Goal: Navigation & Orientation: Find specific page/section

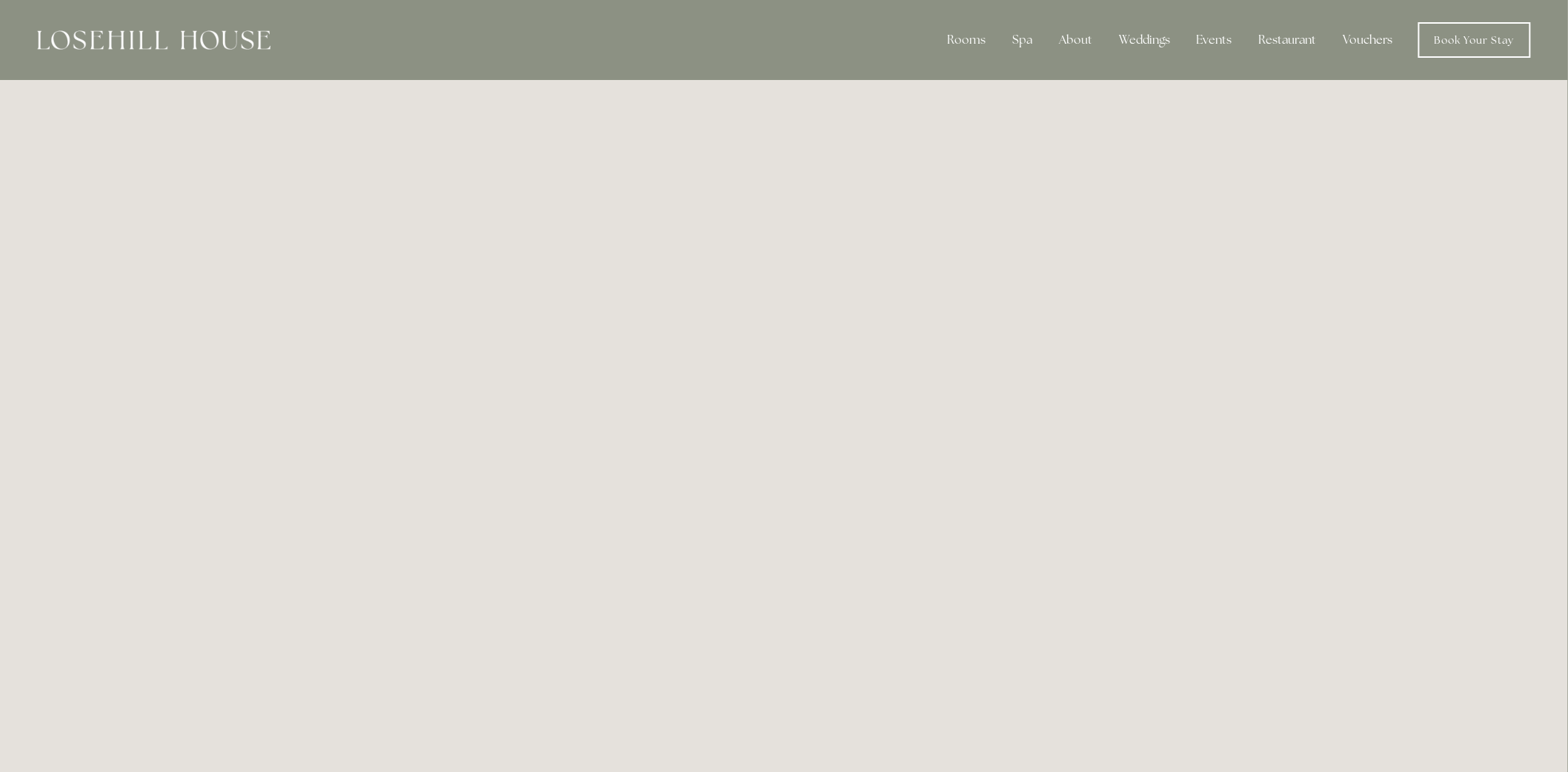
click at [1375, 43] on link "Vouchers" at bounding box center [1367, 40] width 73 height 30
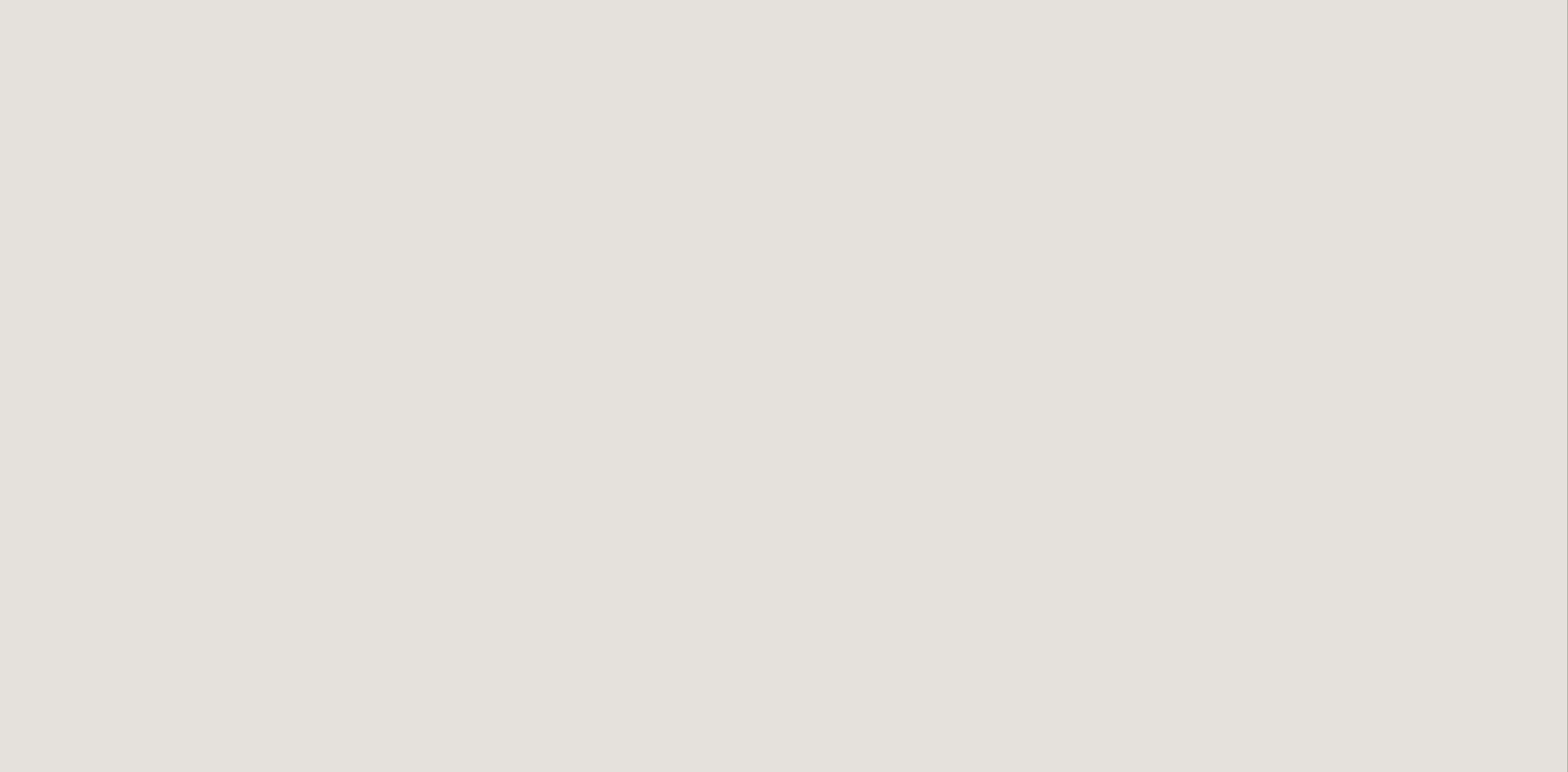
scroll to position [1217, 0]
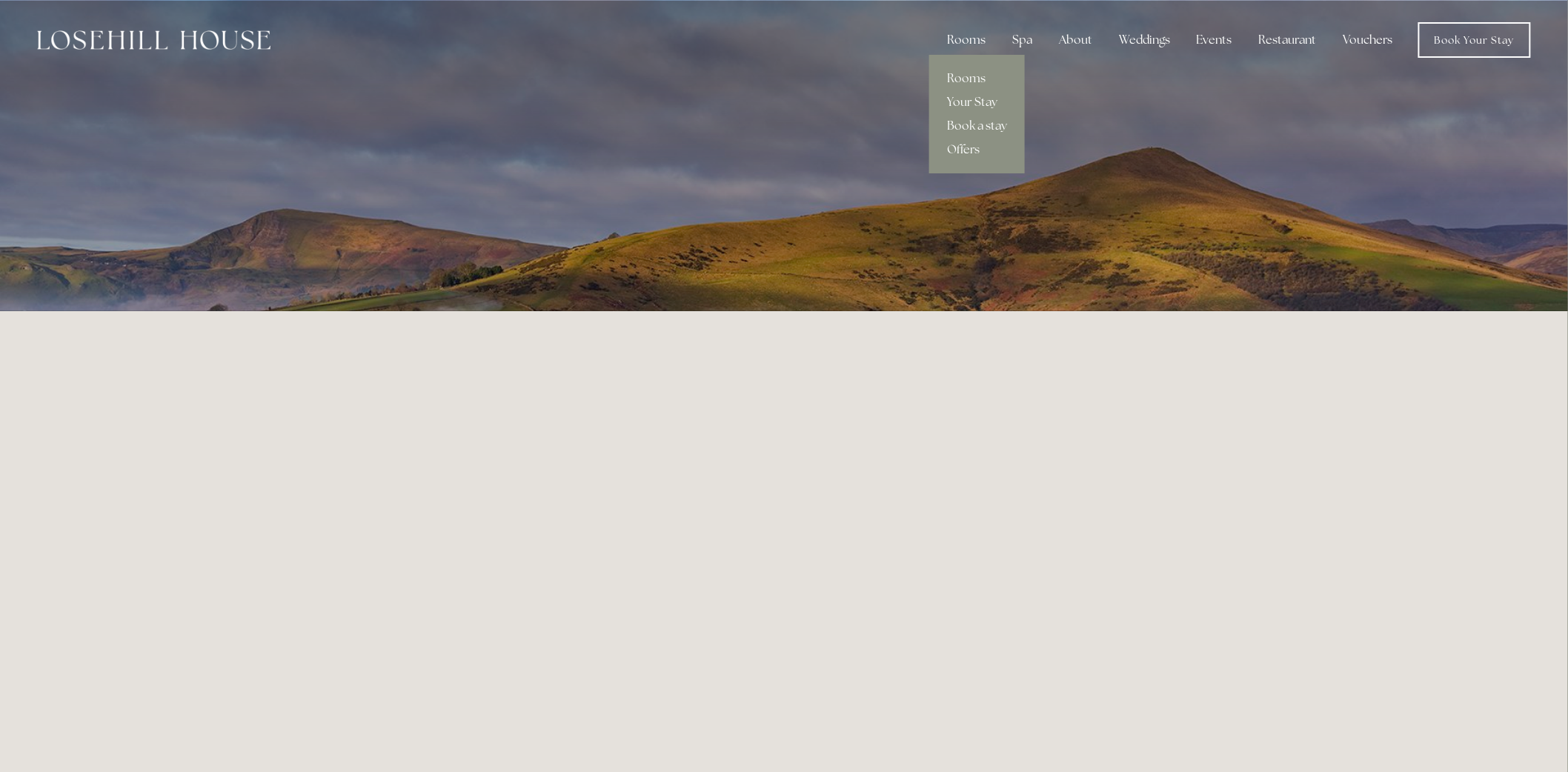
click at [965, 40] on div "Rooms" at bounding box center [966, 40] width 62 height 30
